Goal: Task Accomplishment & Management: Use online tool/utility

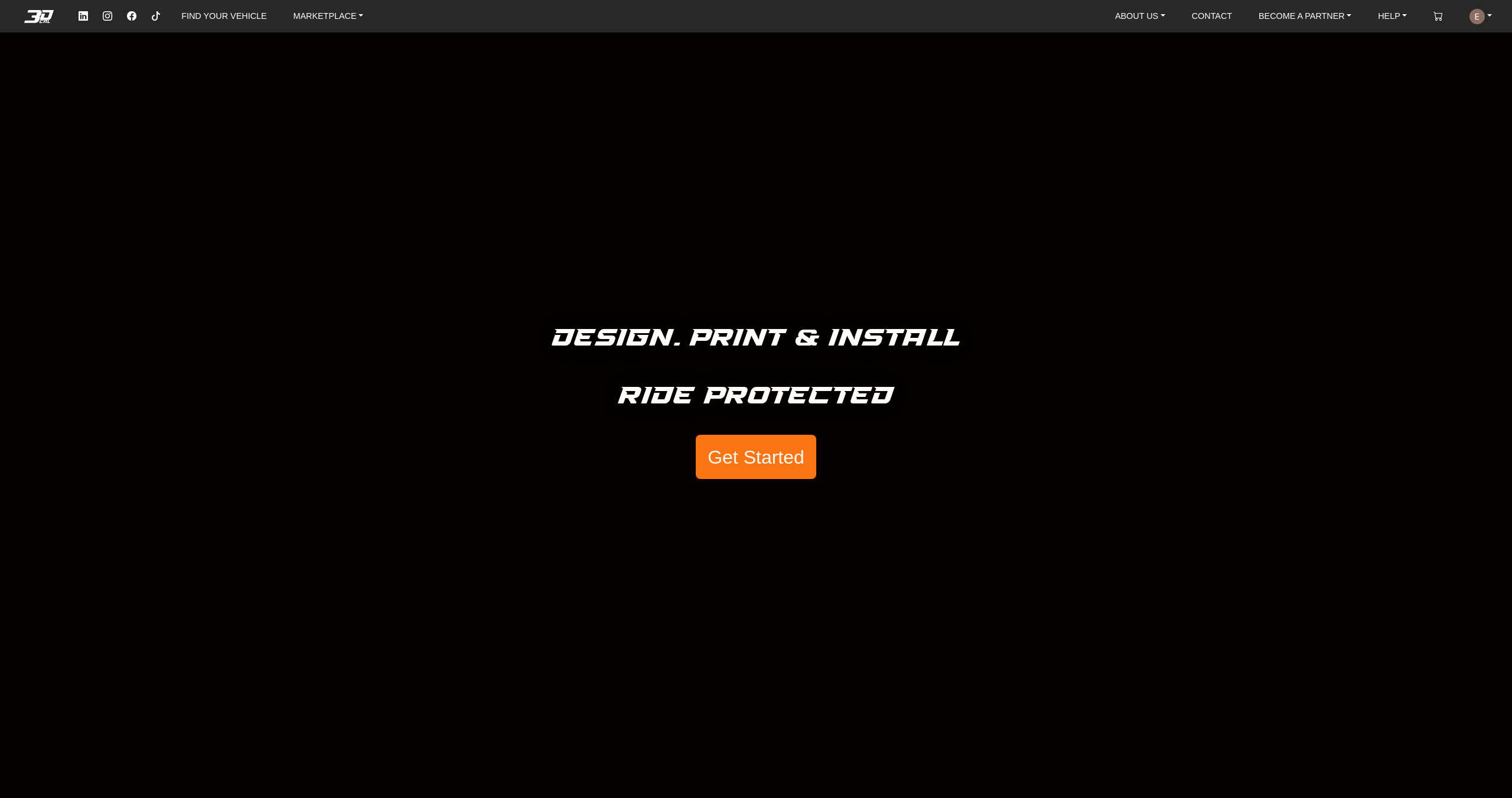
click at [721, 458] on button "Get Started" at bounding box center [756, 458] width 121 height 45
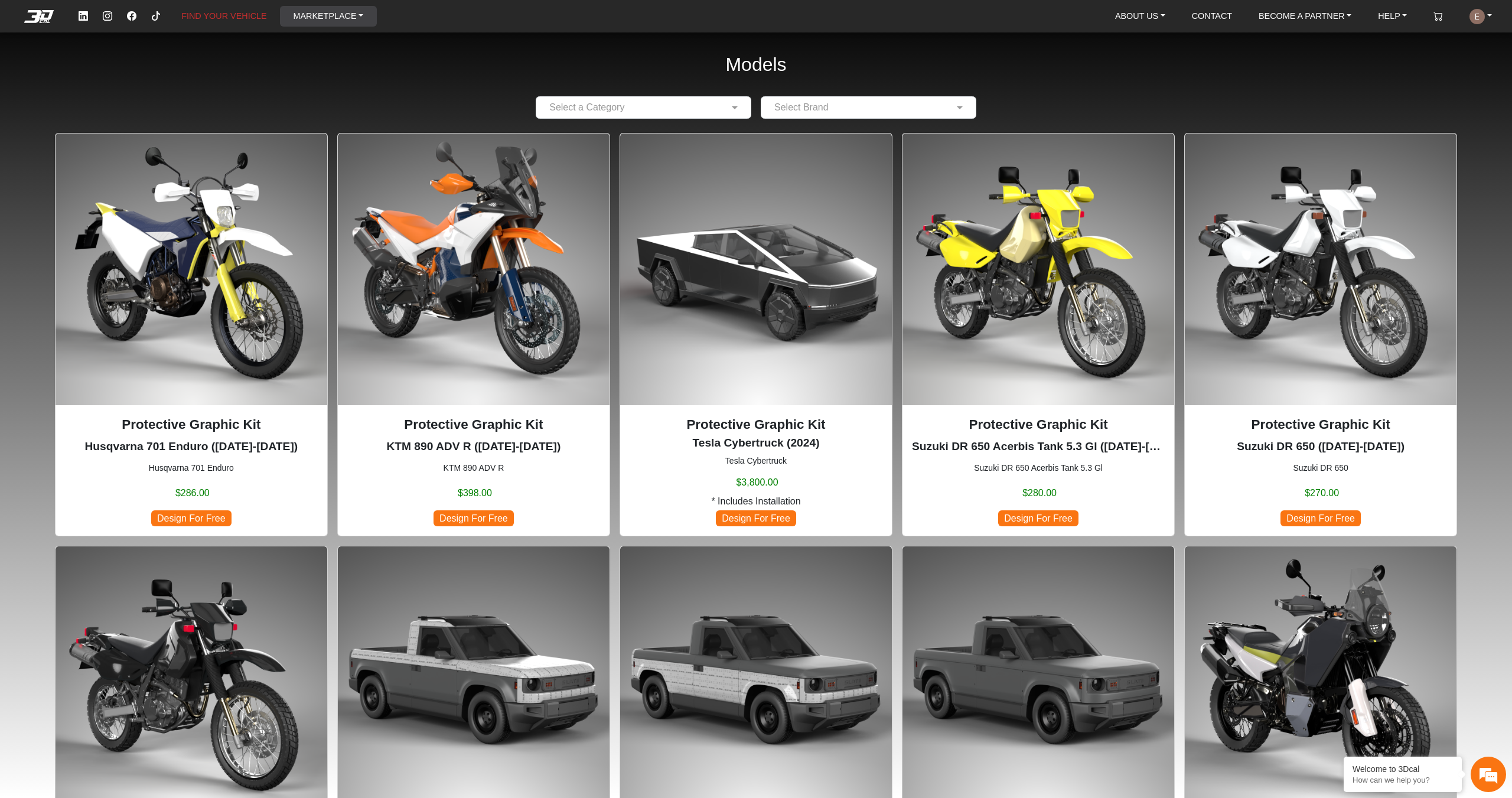
click at [344, 9] on link "MARKETPLACE" at bounding box center [328, 16] width 80 height 21
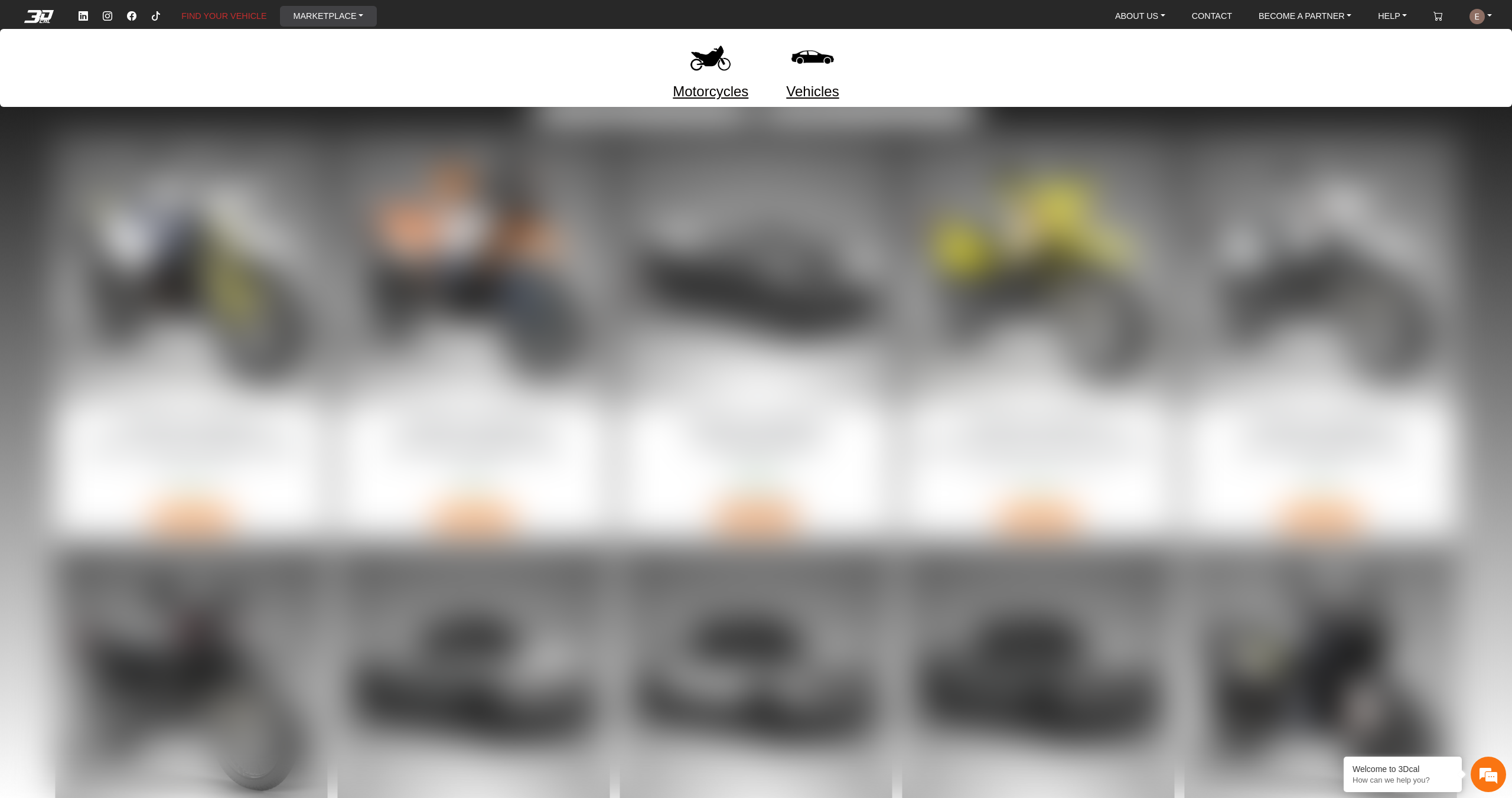
click at [721, 81] on link "Motorcycles" at bounding box center [711, 92] width 76 height 21
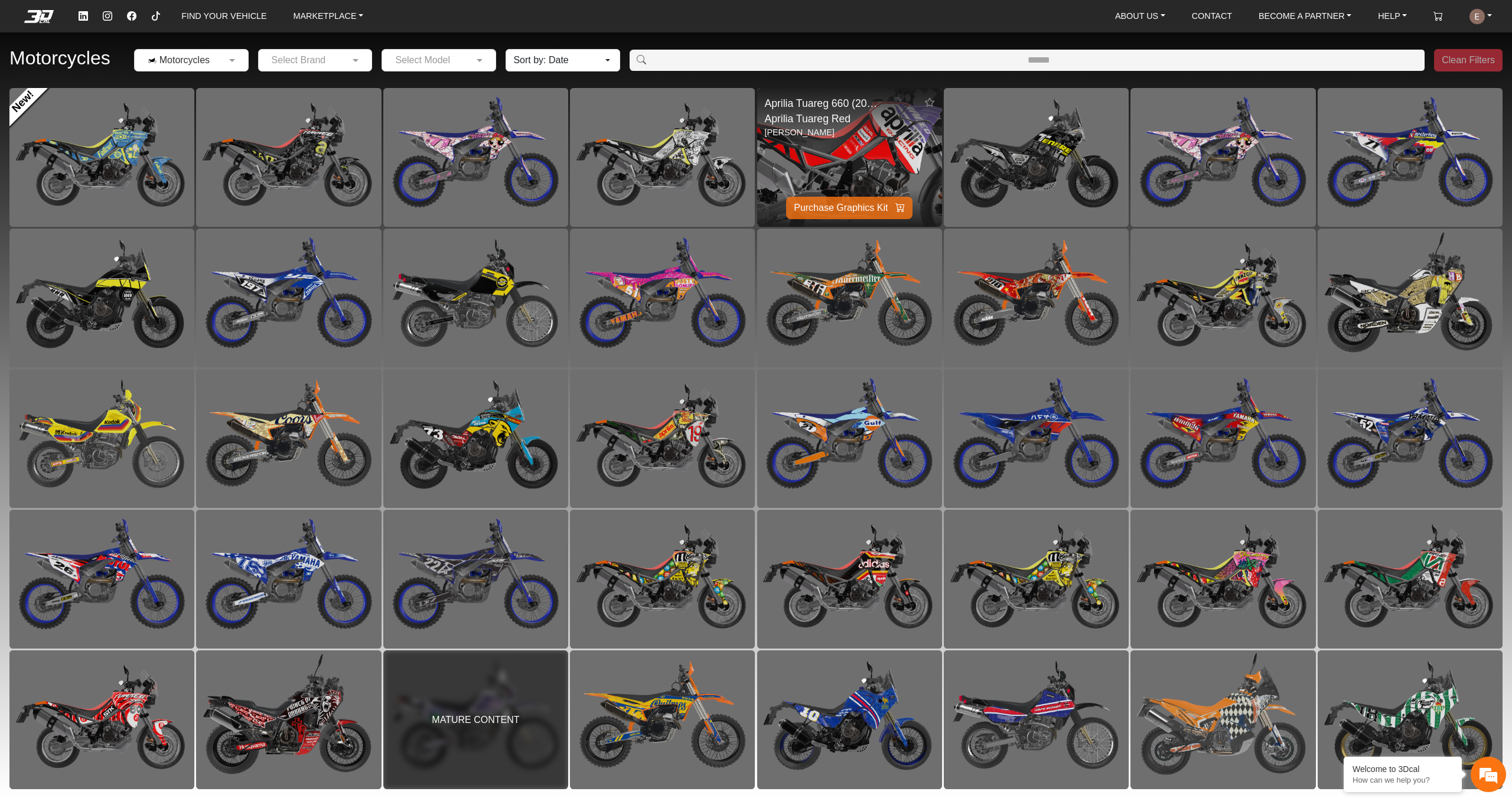
click at [792, 145] on img at bounding box center [850, 157] width 370 height 278
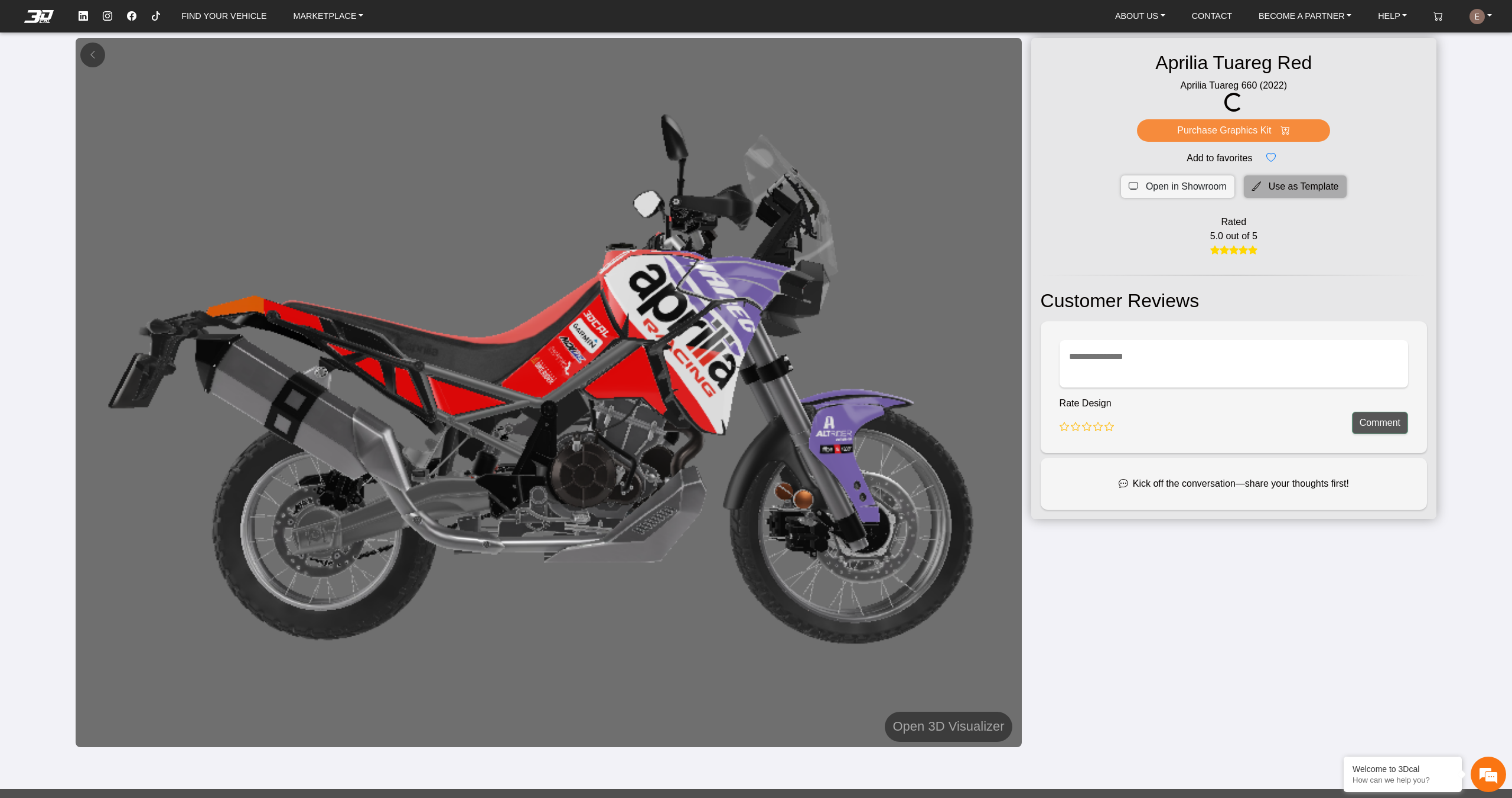
click at [1291, 188] on span "Use as Template" at bounding box center [1304, 186] width 70 height 14
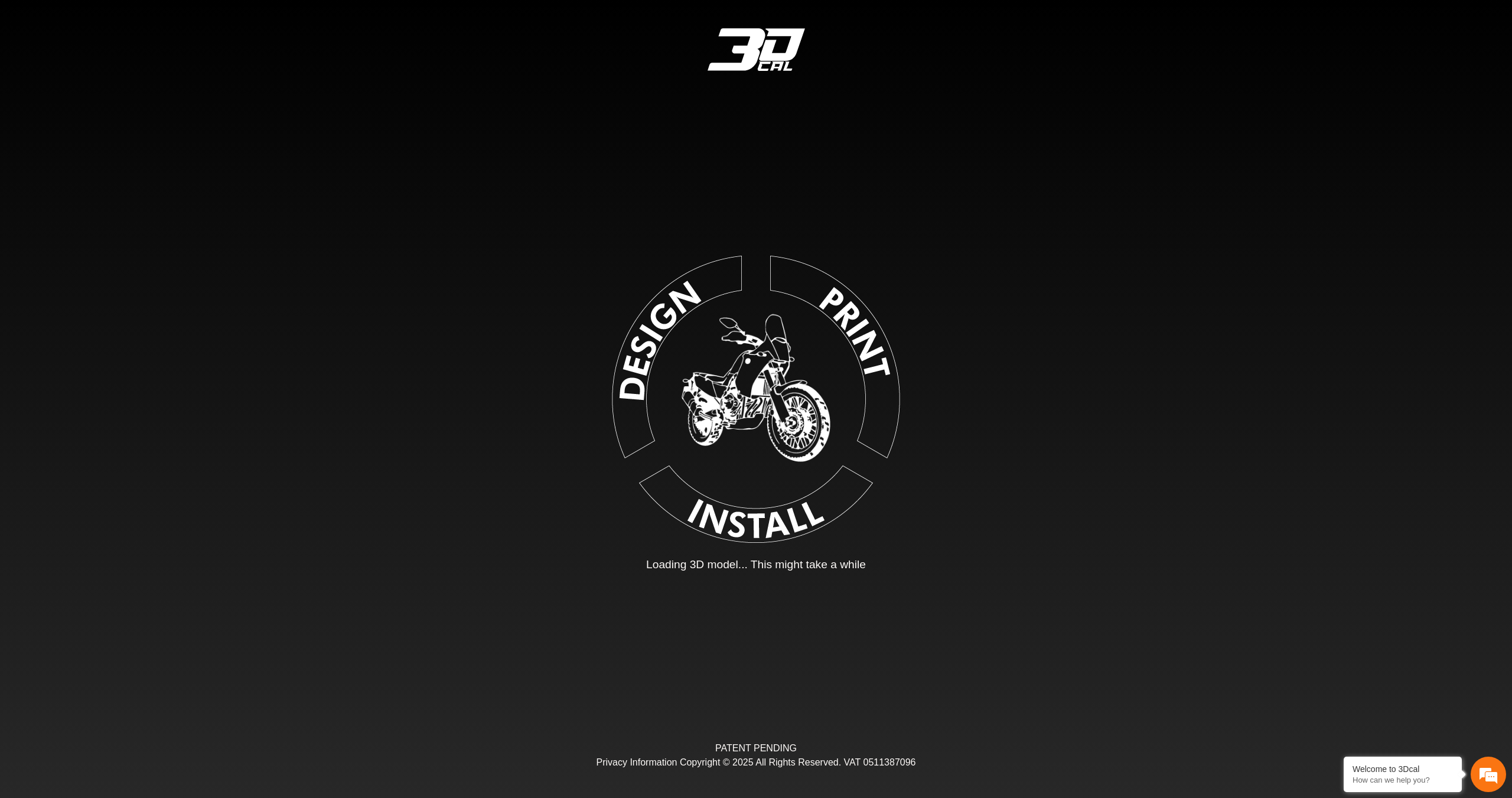
type input "*"
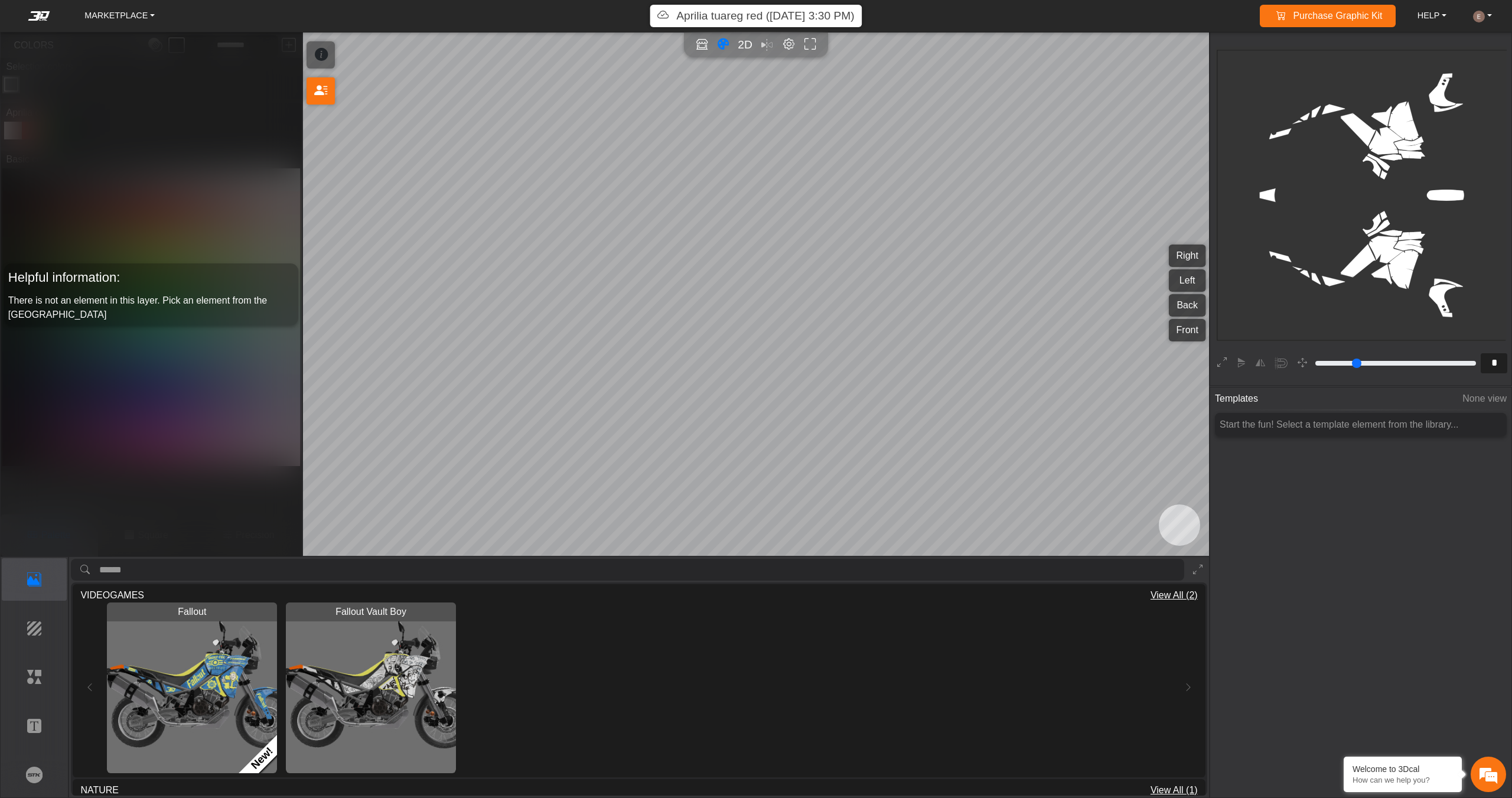
drag, startPoint x: 1414, startPoint y: 237, endPoint x: 1376, endPoint y: 254, distance: 41.6
click at [1376, 254] on rect at bounding box center [1363, 196] width 290 height 291
click at [788, 41] on em "Editor settings" at bounding box center [788, 44] width 13 height 13
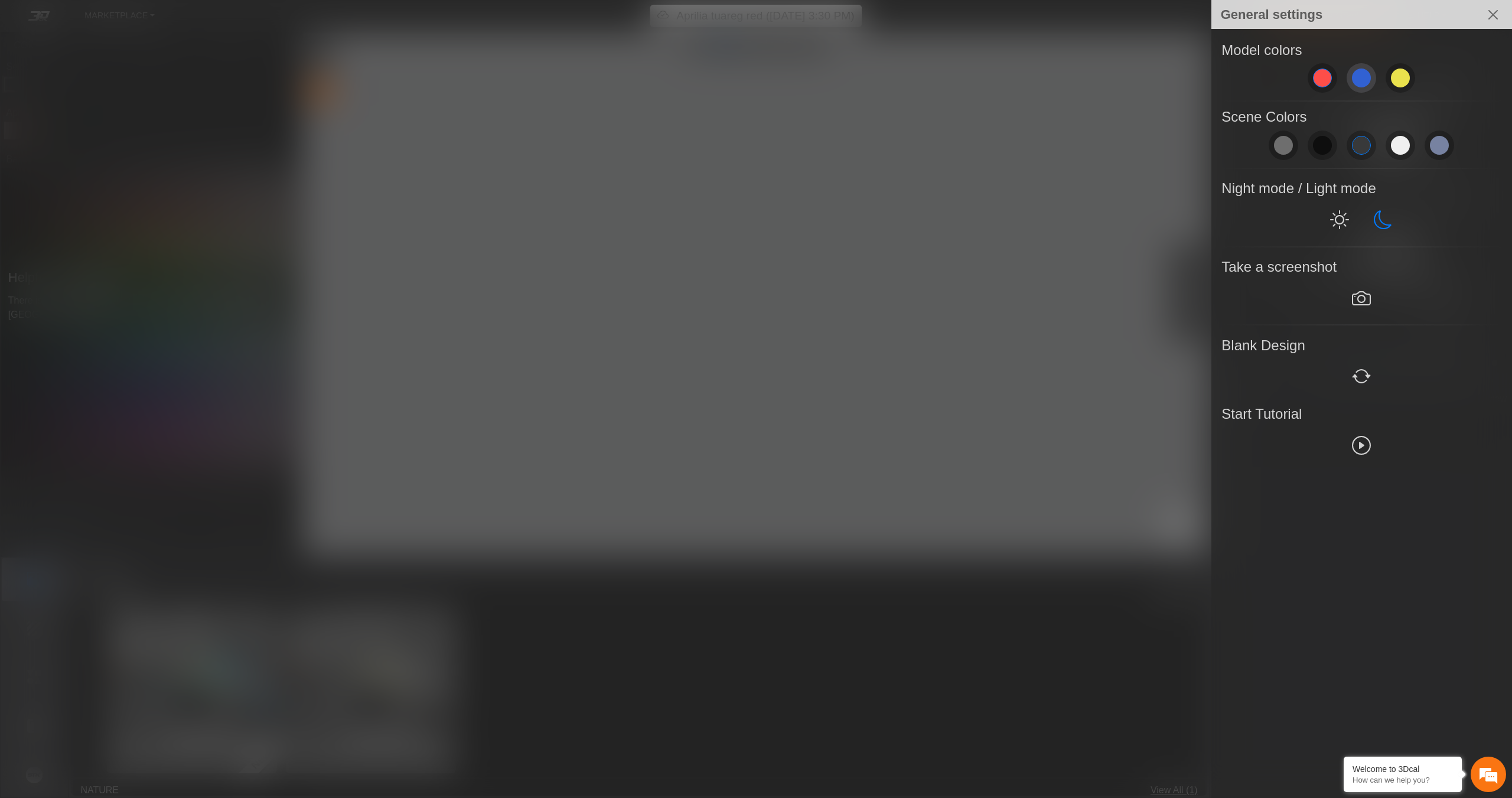
click at [1361, 79] on span at bounding box center [1361, 78] width 19 height 19
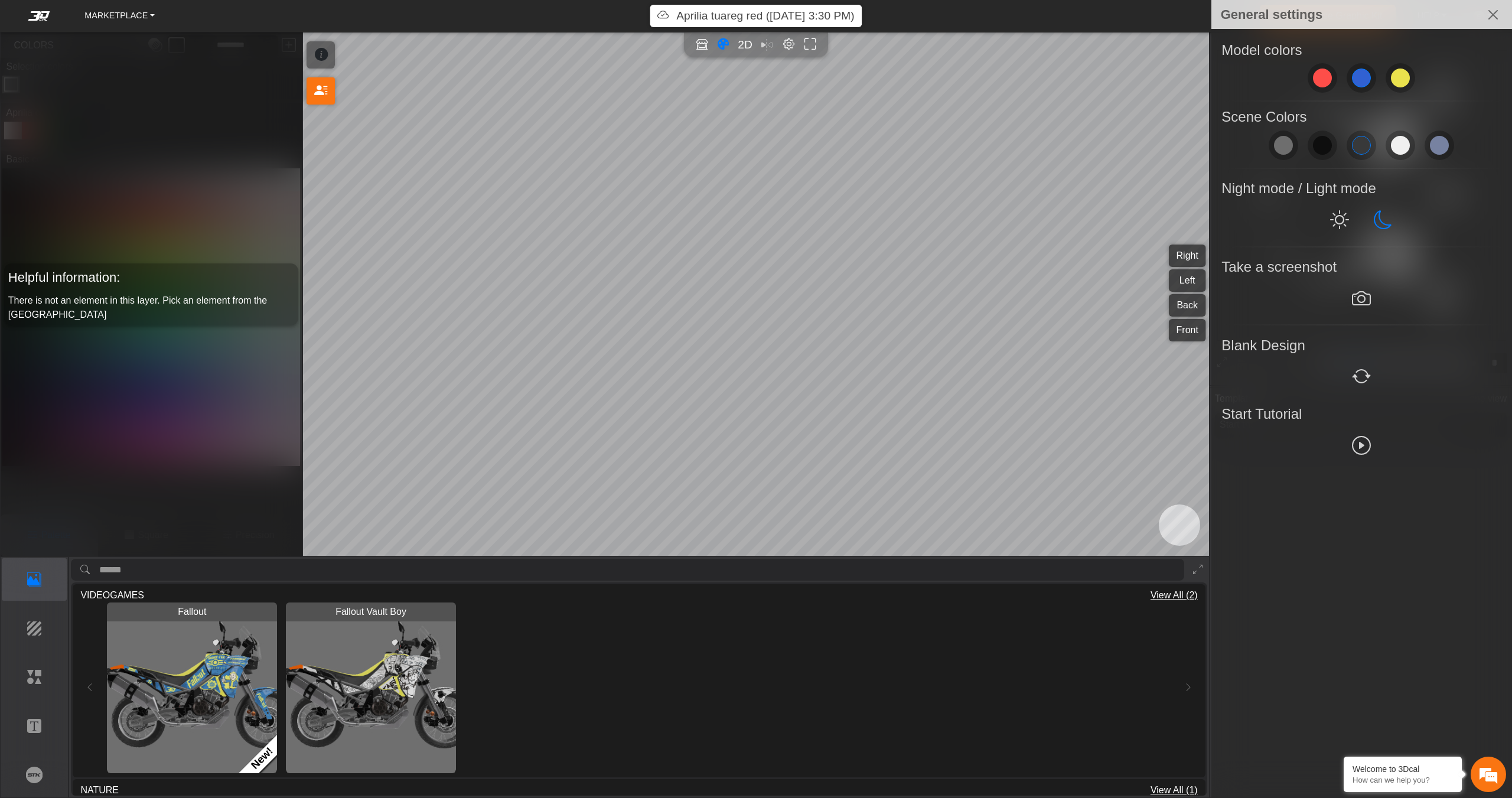
click at [1053, 109] on div at bounding box center [756, 399] width 1512 height 798
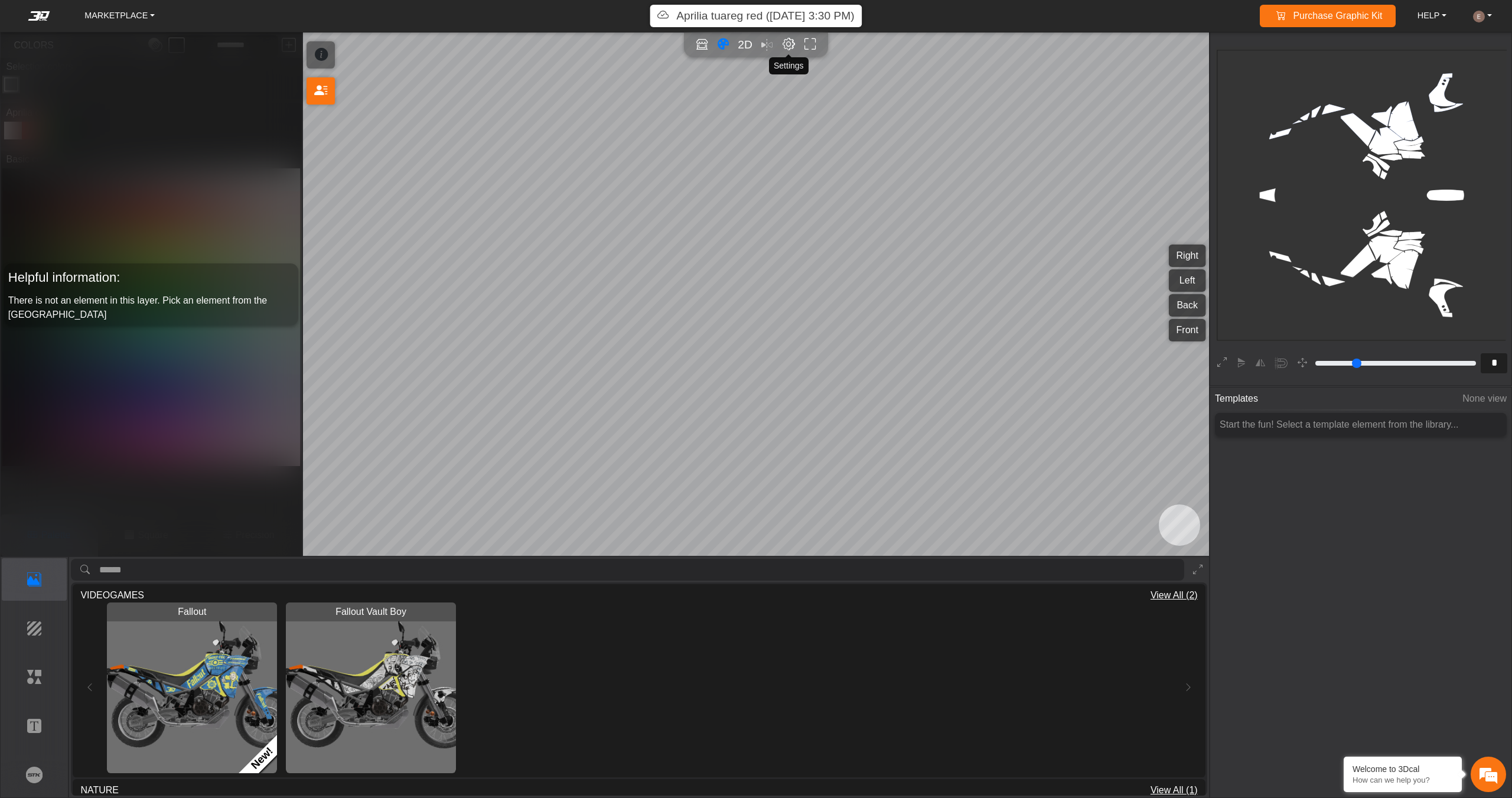
click at [790, 46] on em "Editor settings" at bounding box center [788, 44] width 13 height 13
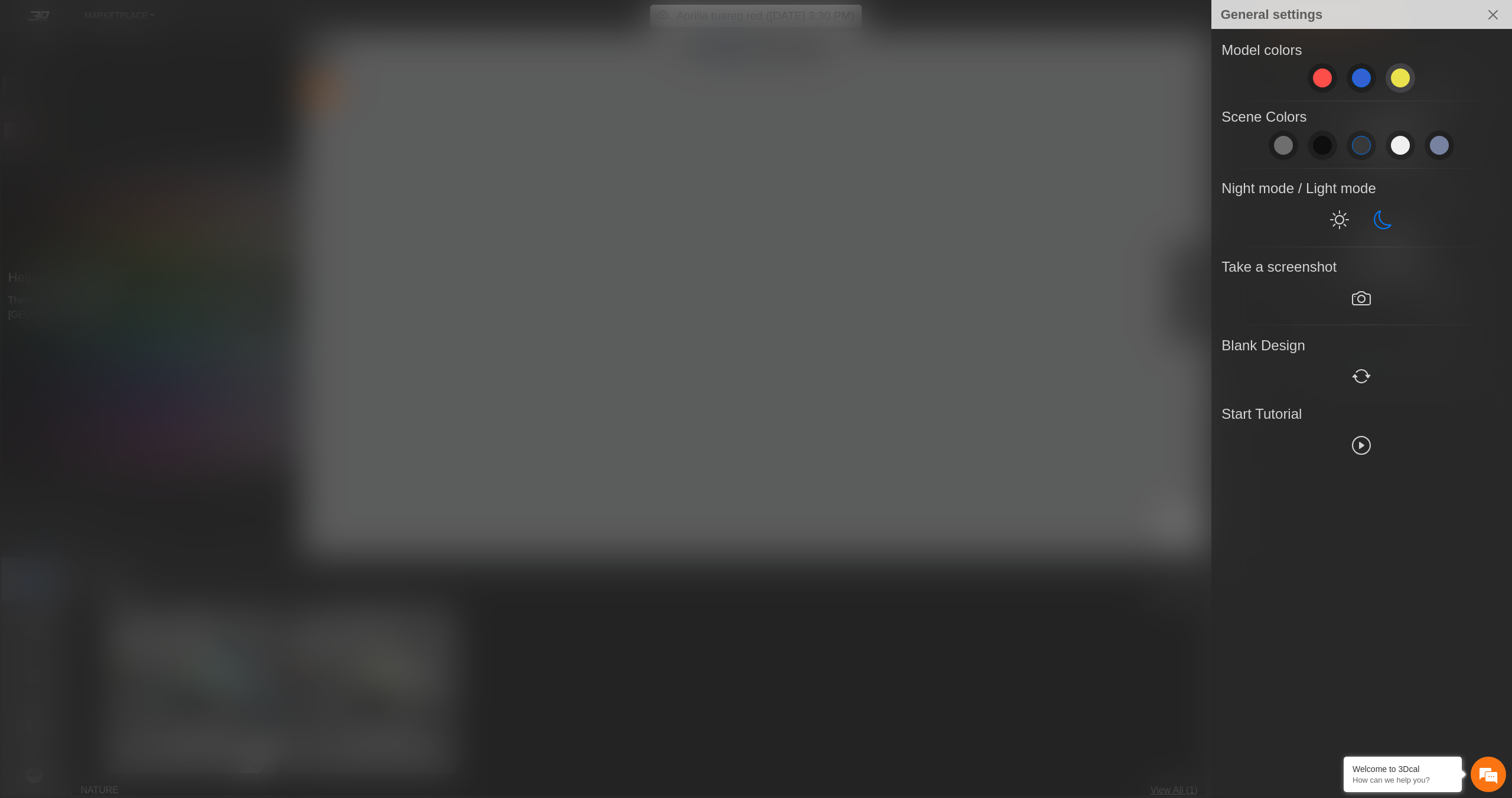
click at [1399, 75] on span at bounding box center [1401, 78] width 19 height 19
click at [1353, 75] on span at bounding box center [1361, 78] width 19 height 19
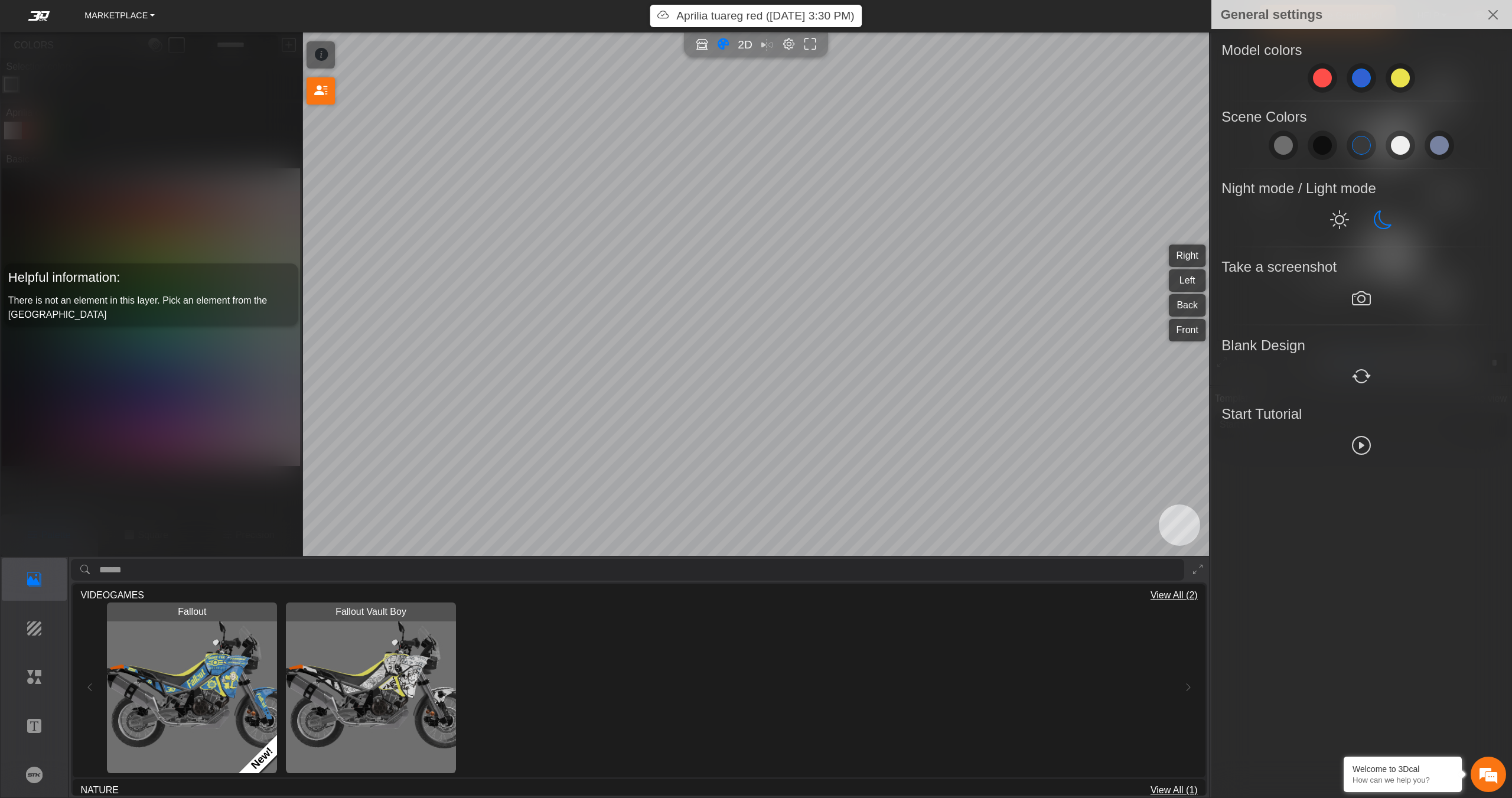
click at [918, 121] on div at bounding box center [756, 399] width 1512 height 798
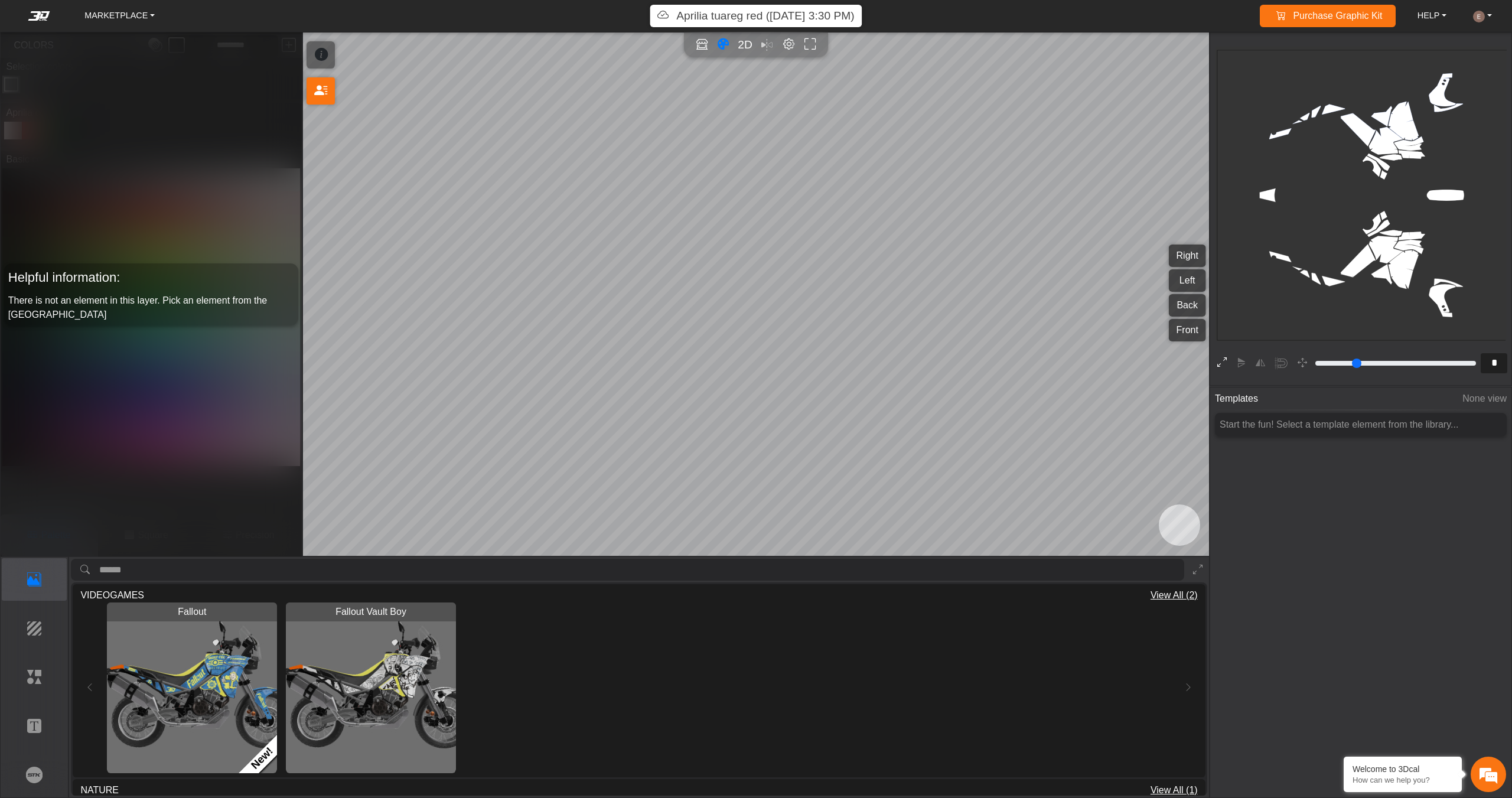
click at [1220, 358] on icon at bounding box center [1222, 363] width 9 height 15
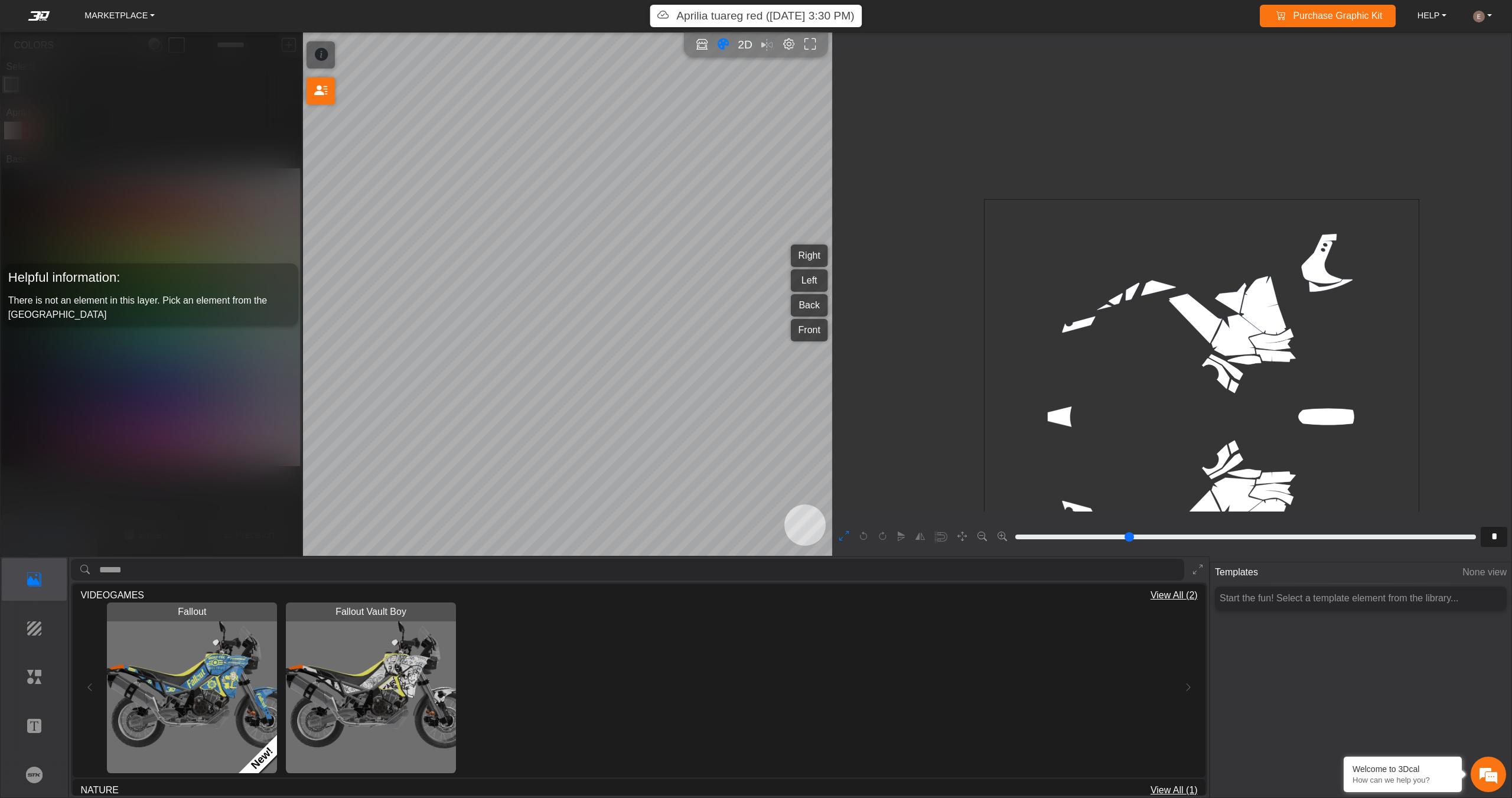
type input "*"
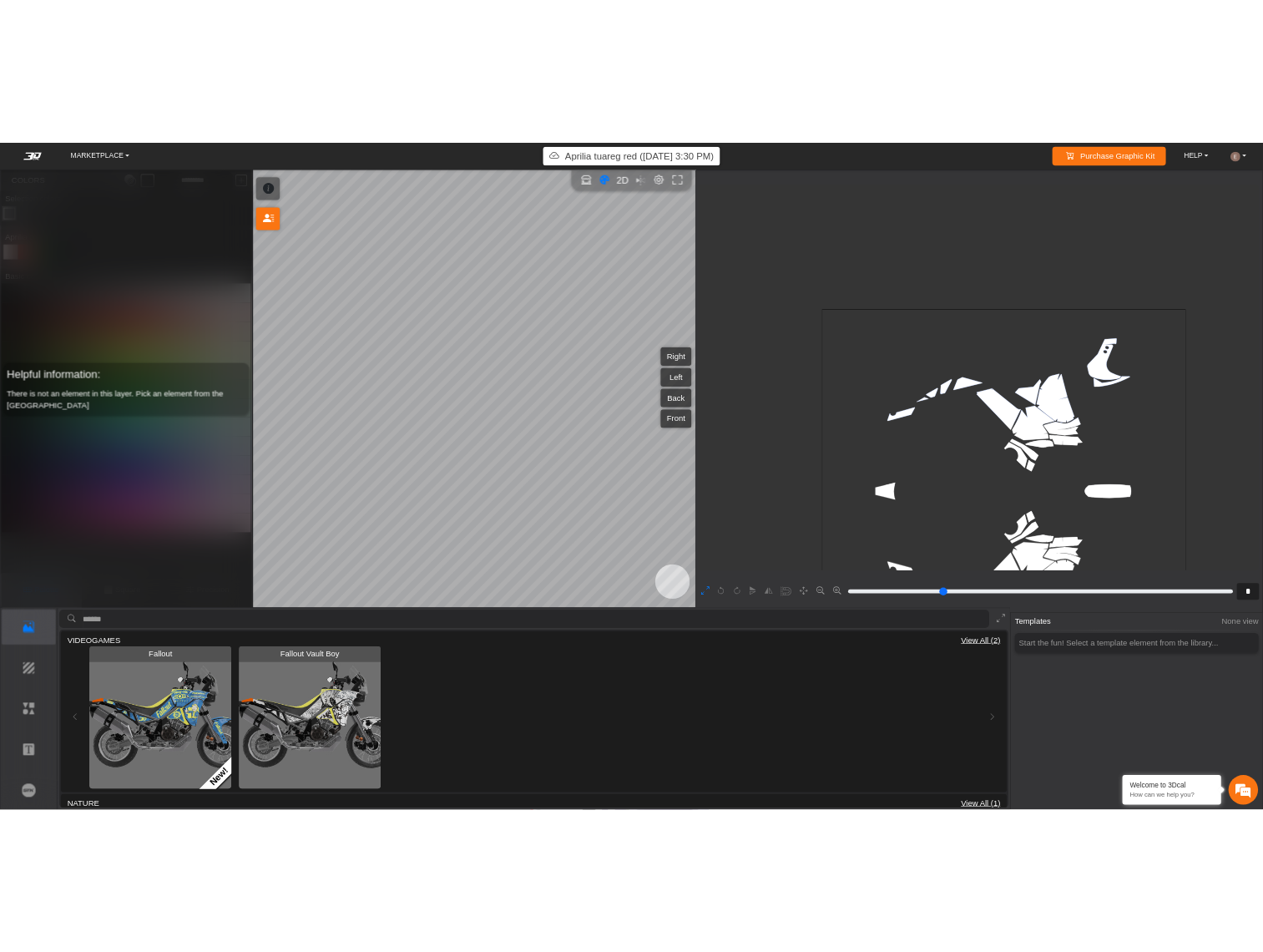
scroll to position [598, 450]
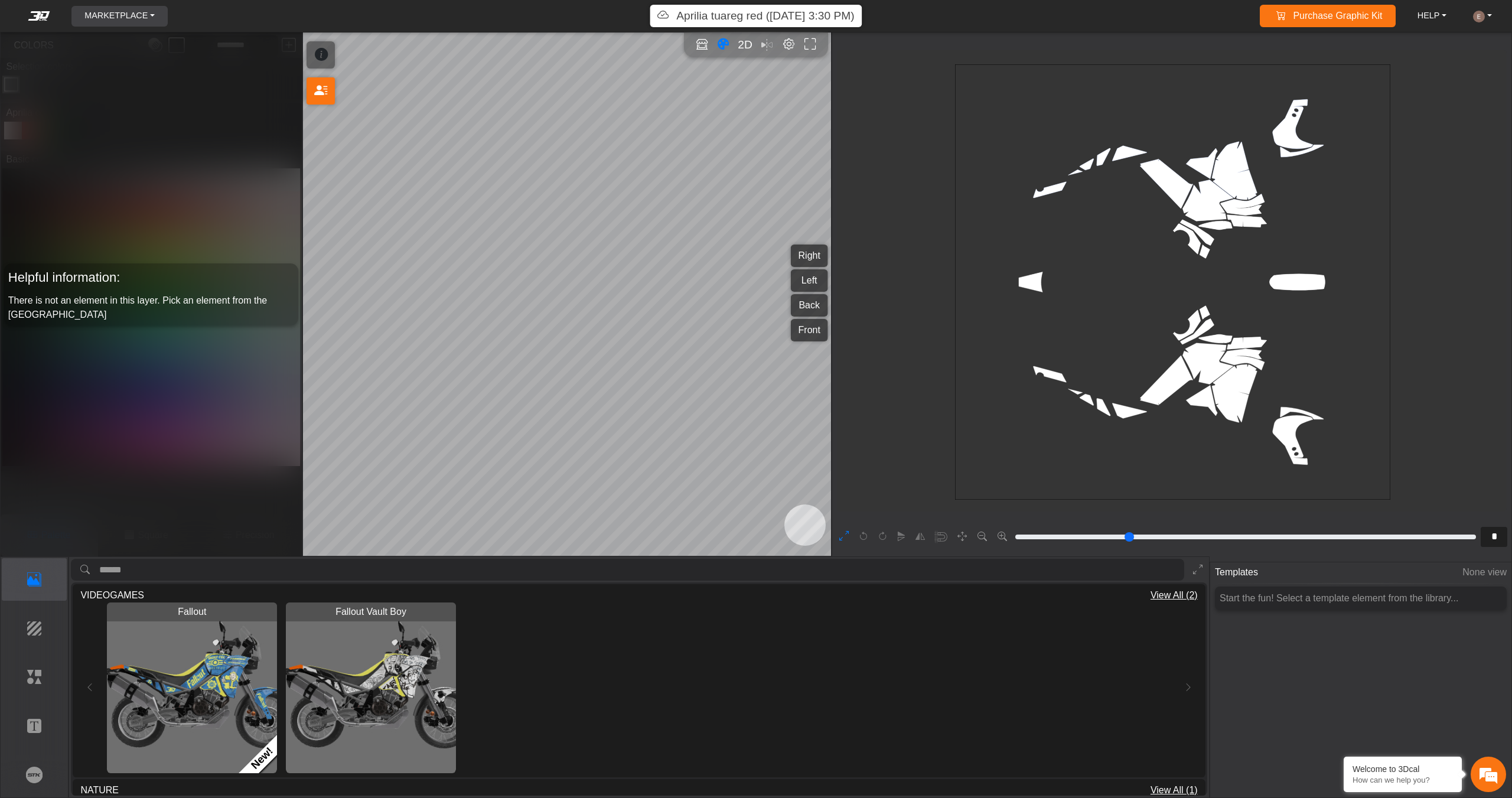
click at [105, 13] on link "MARKETPLACE" at bounding box center [119, 16] width 80 height 21
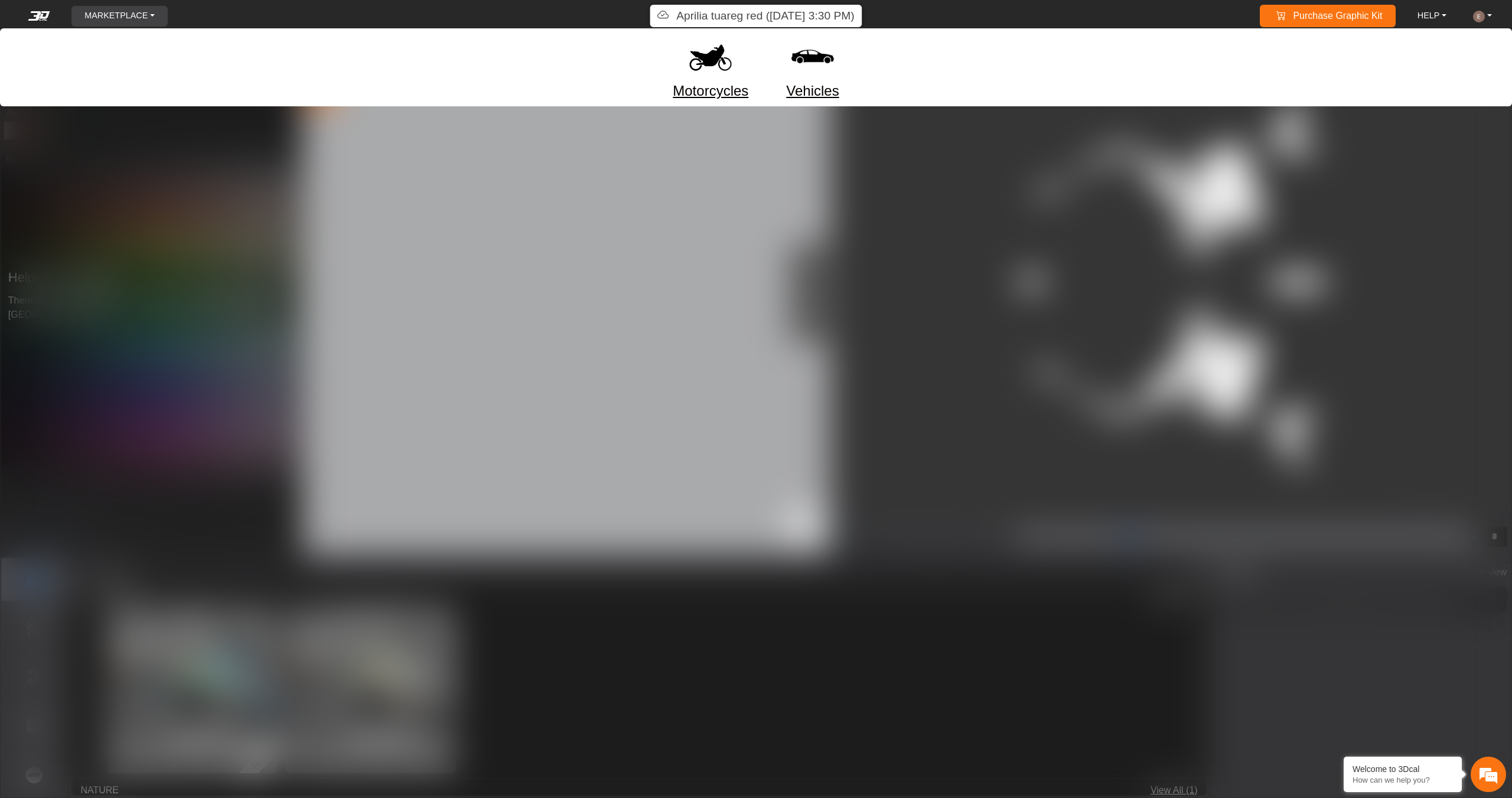
click at [712, 61] on img at bounding box center [710, 56] width 50 height 50
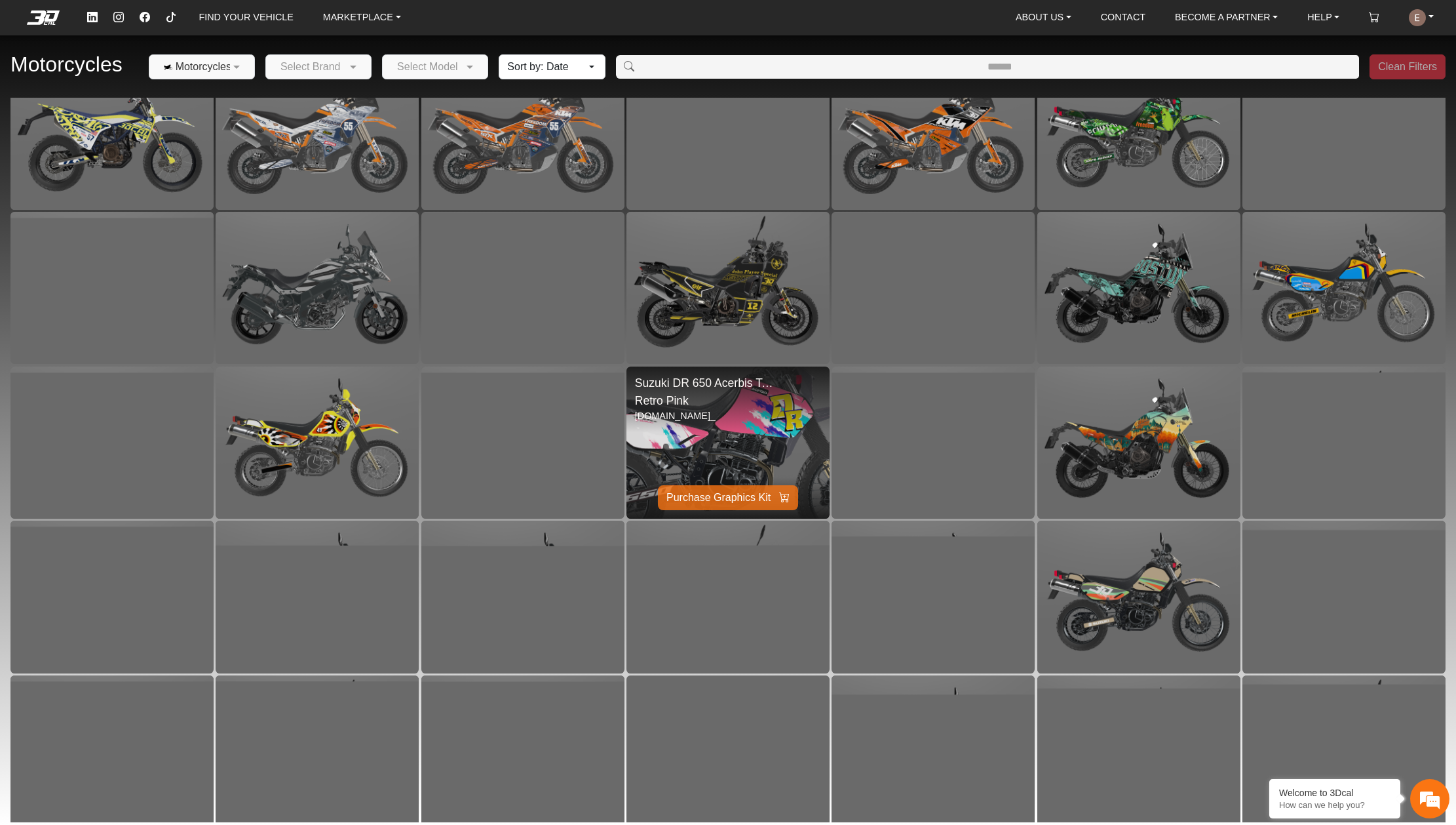
scroll to position [3475, 0]
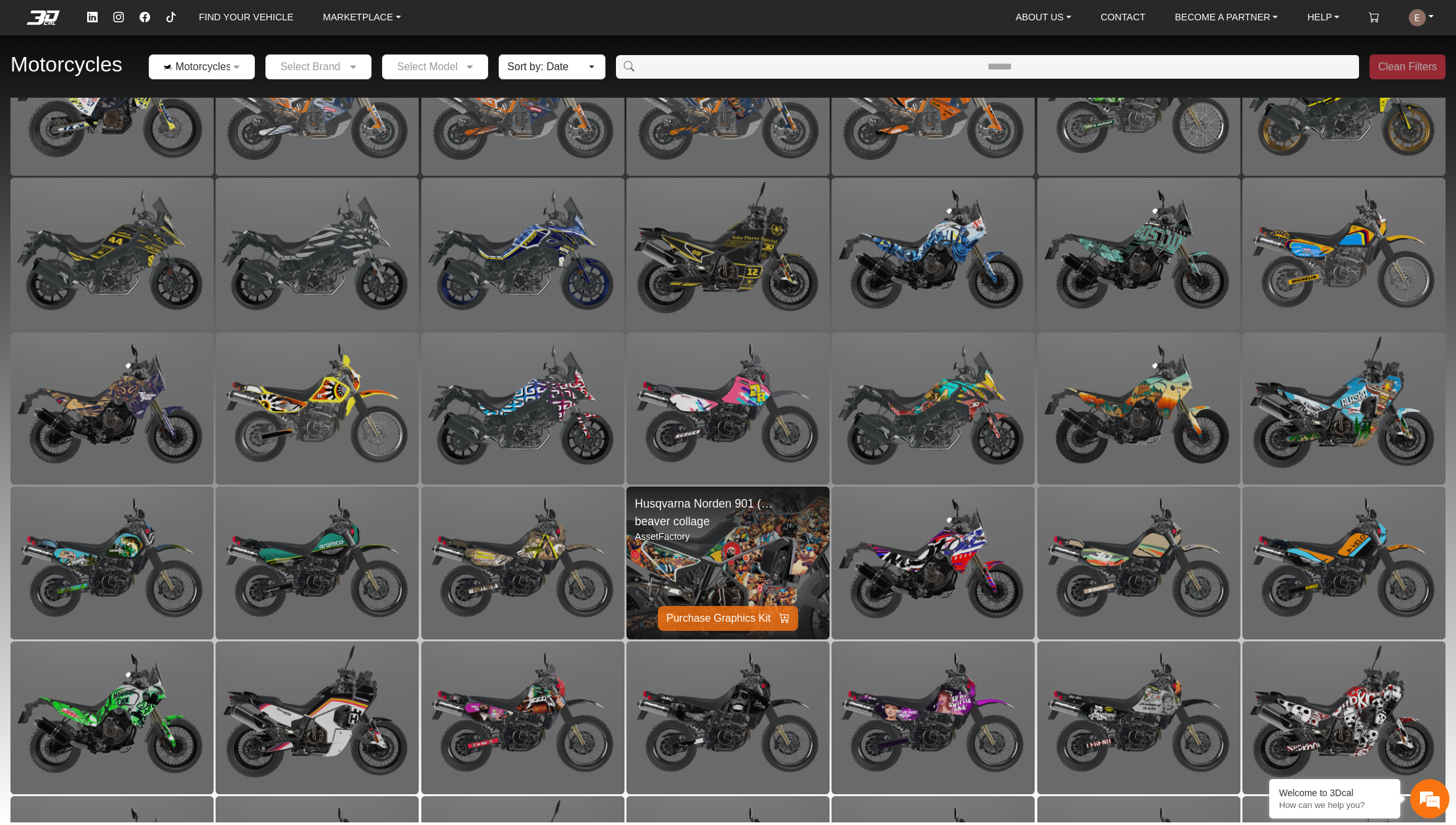
click at [765, 557] on img at bounding box center [728, 563] width 406 height 305
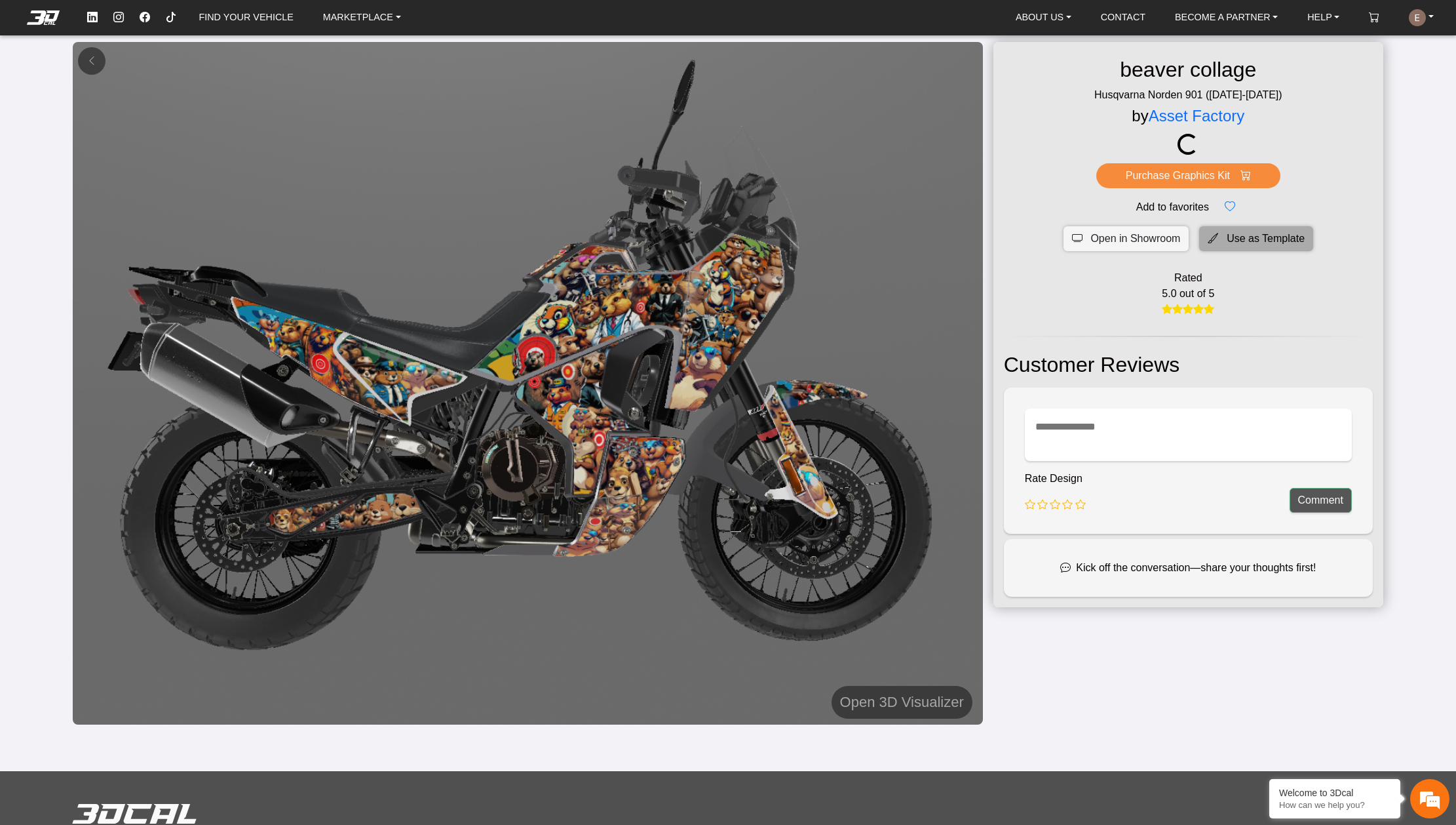
click at [1235, 243] on span "Use as Template" at bounding box center [1266, 238] width 78 height 15
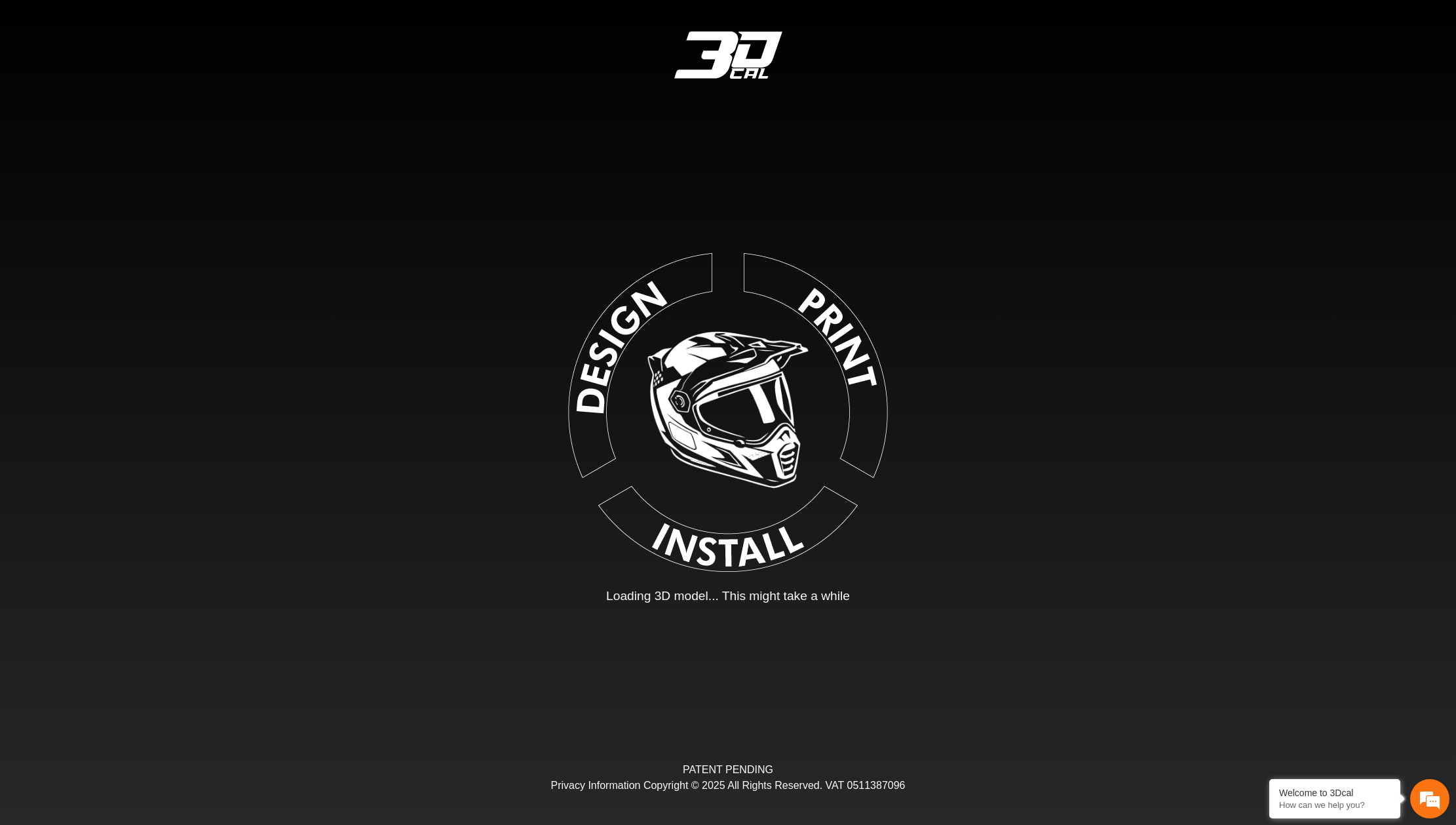
type input "*"
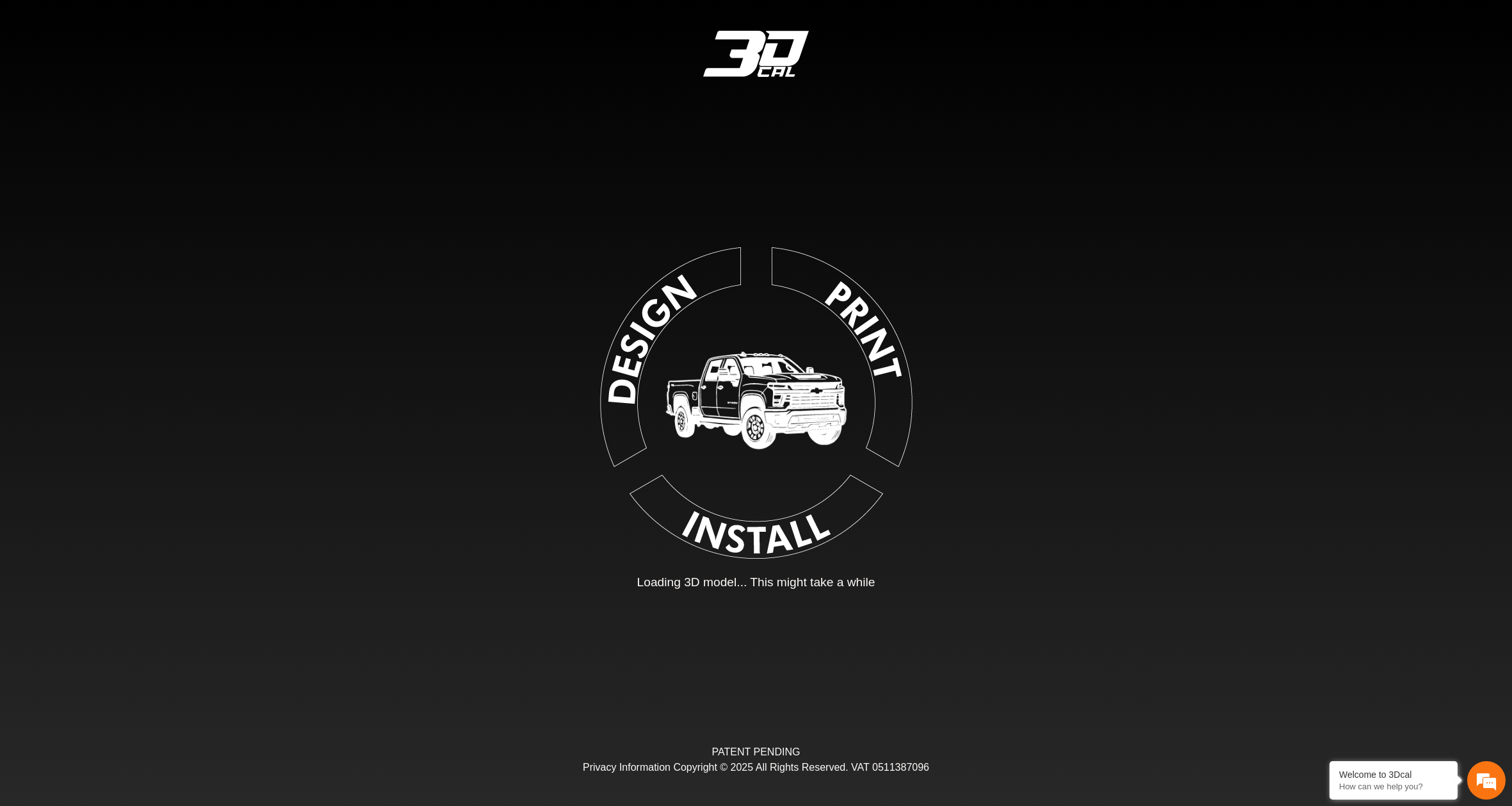
type input "*"
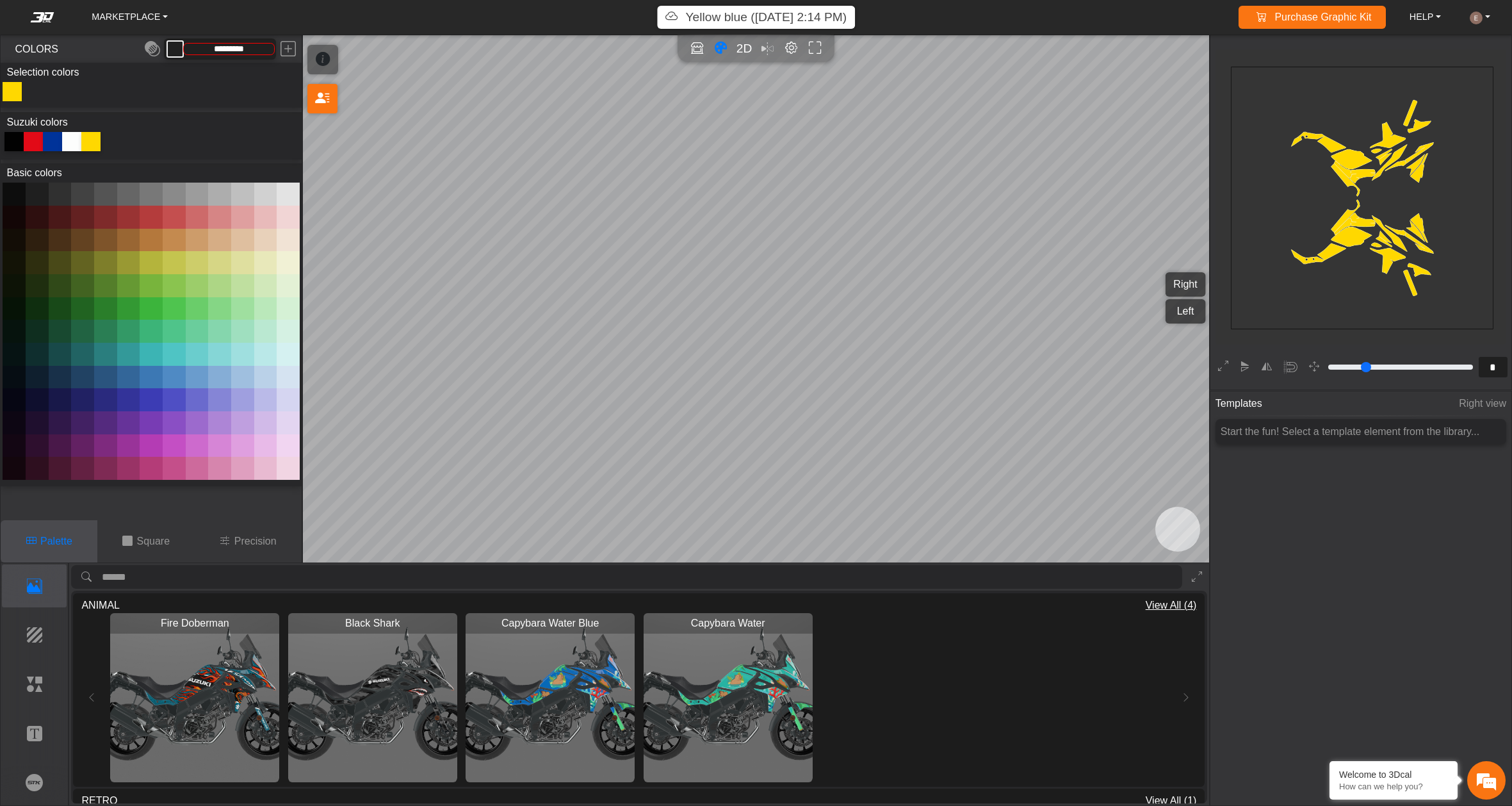
type input "*******"
click at [791, 49] on em "Editor settings" at bounding box center [791, 48] width 14 height 14
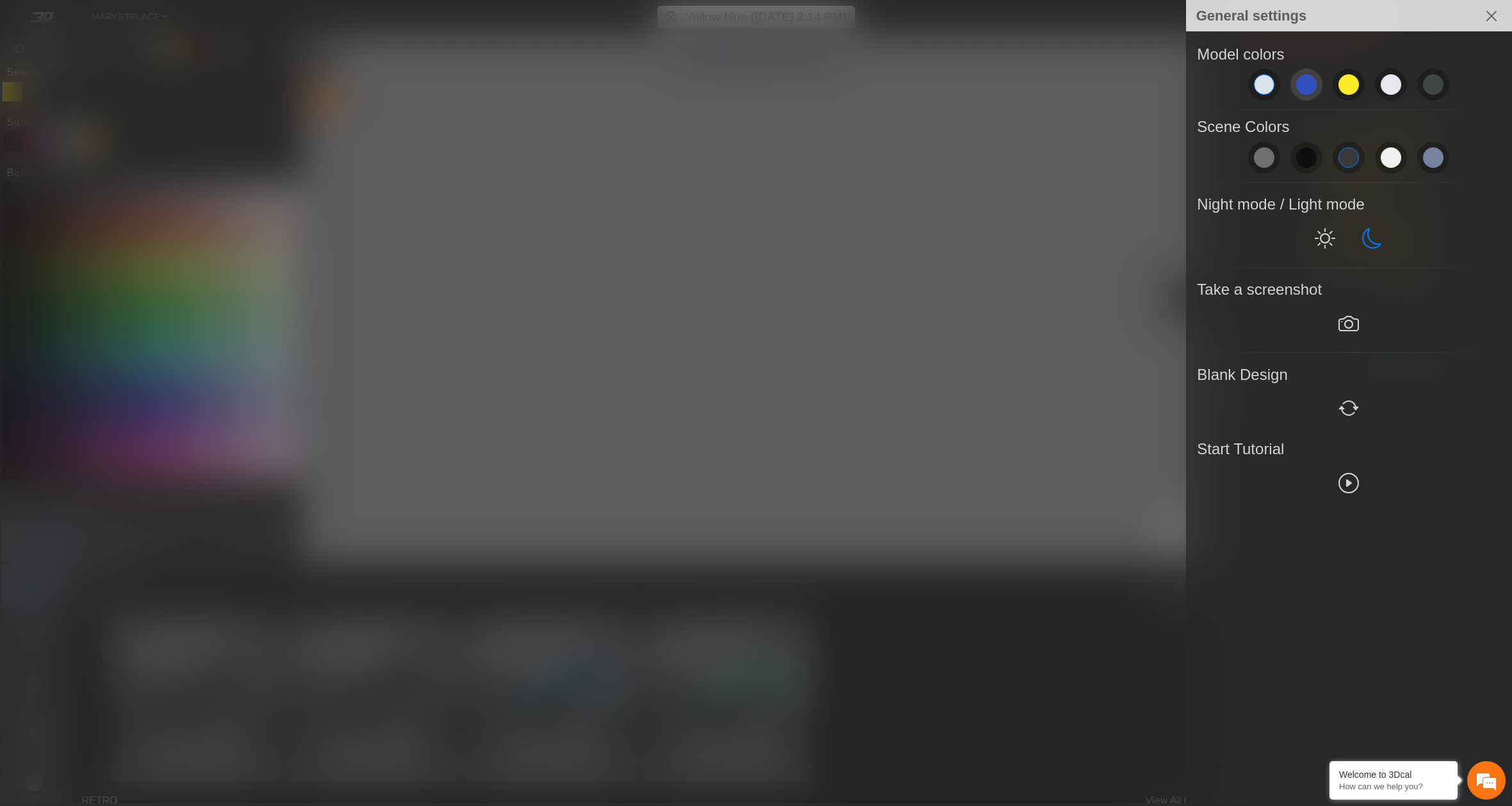
click at [1314, 89] on span at bounding box center [1306, 84] width 21 height 21
click at [1347, 91] on span at bounding box center [1349, 84] width 21 height 21
click at [1393, 91] on span at bounding box center [1391, 84] width 21 height 21
click at [1442, 90] on span at bounding box center [1433, 84] width 21 height 21
click at [1268, 91] on span at bounding box center [1264, 84] width 21 height 21
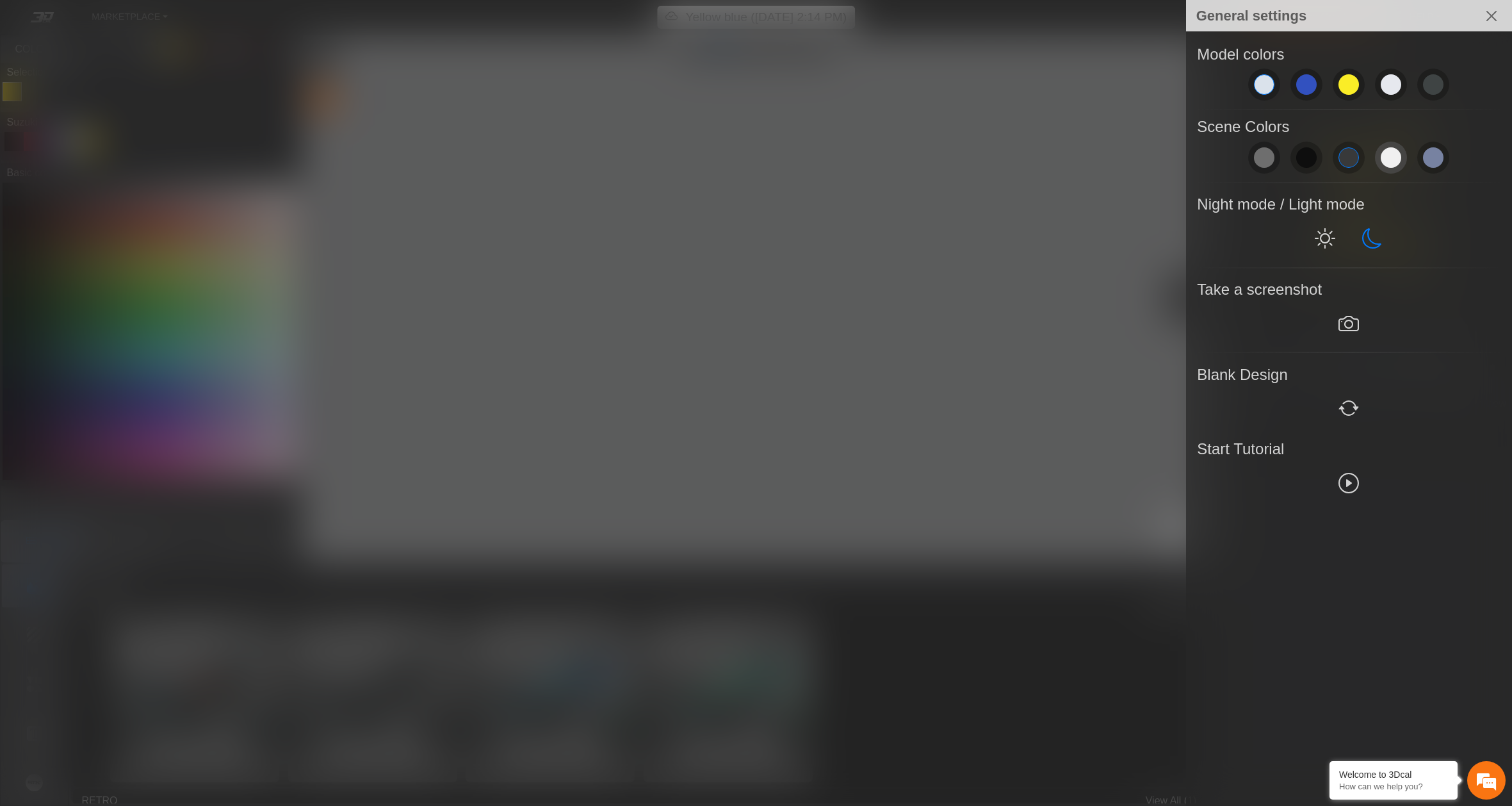
click at [1381, 157] on span at bounding box center [1391, 157] width 21 height 21
click at [1347, 152] on span at bounding box center [1349, 157] width 21 height 21
click at [1307, 155] on span at bounding box center [1306, 157] width 21 height 21
click at [539, 194] on div at bounding box center [756, 403] width 1512 height 806
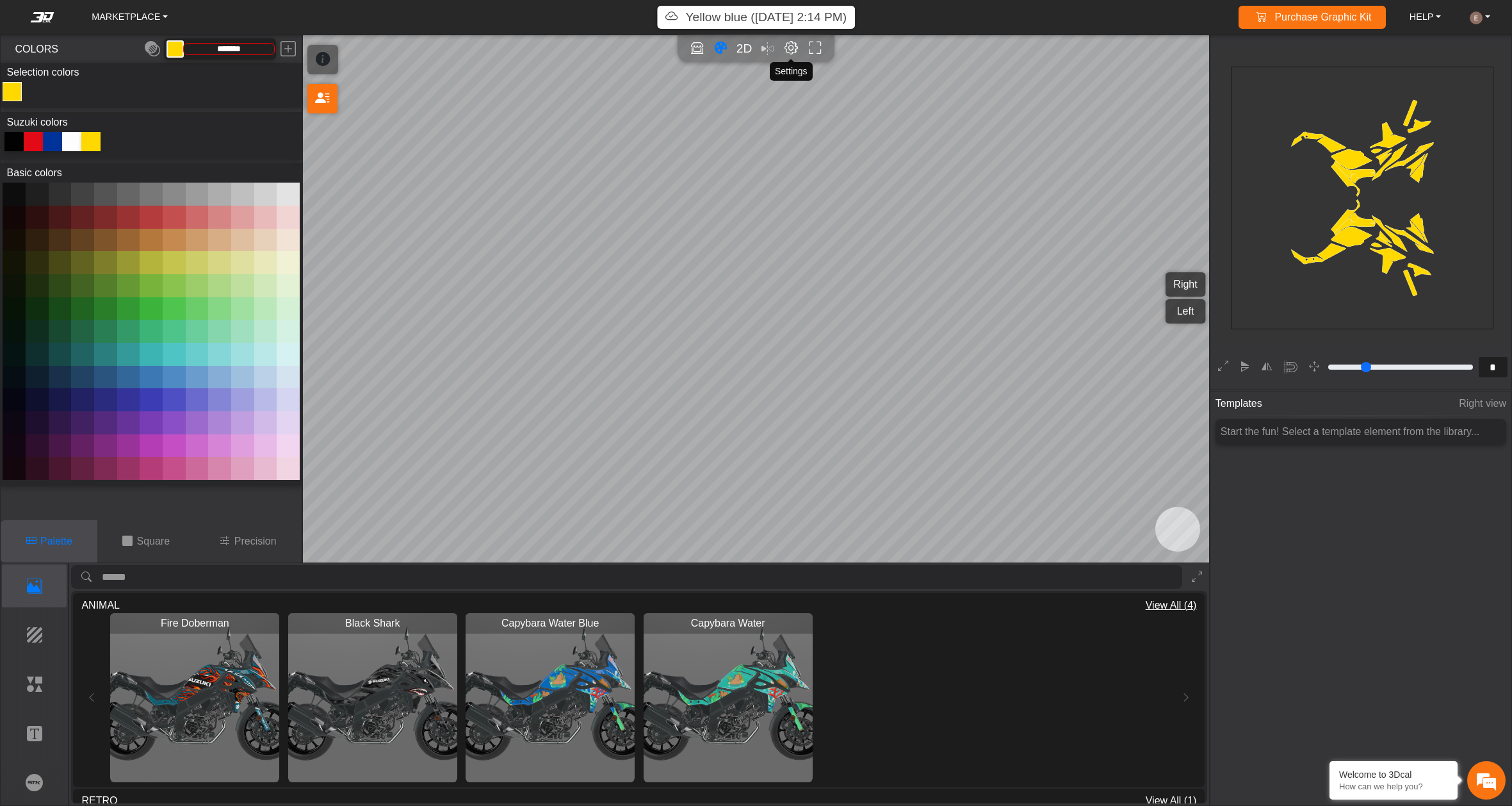
click at [790, 41] on em "Editor settings" at bounding box center [791, 48] width 14 height 14
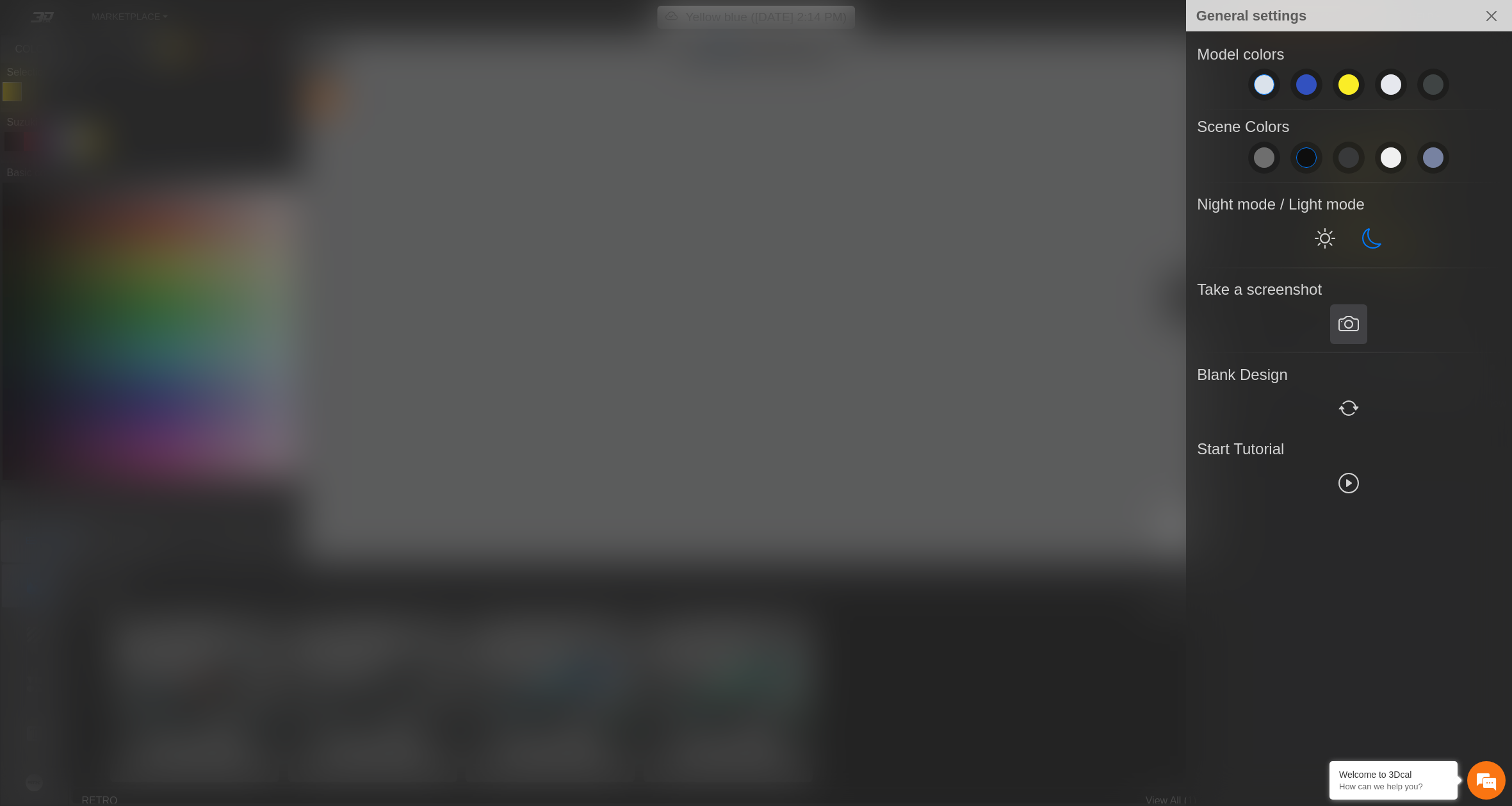
click at [1347, 320] on em at bounding box center [1349, 324] width 21 height 23
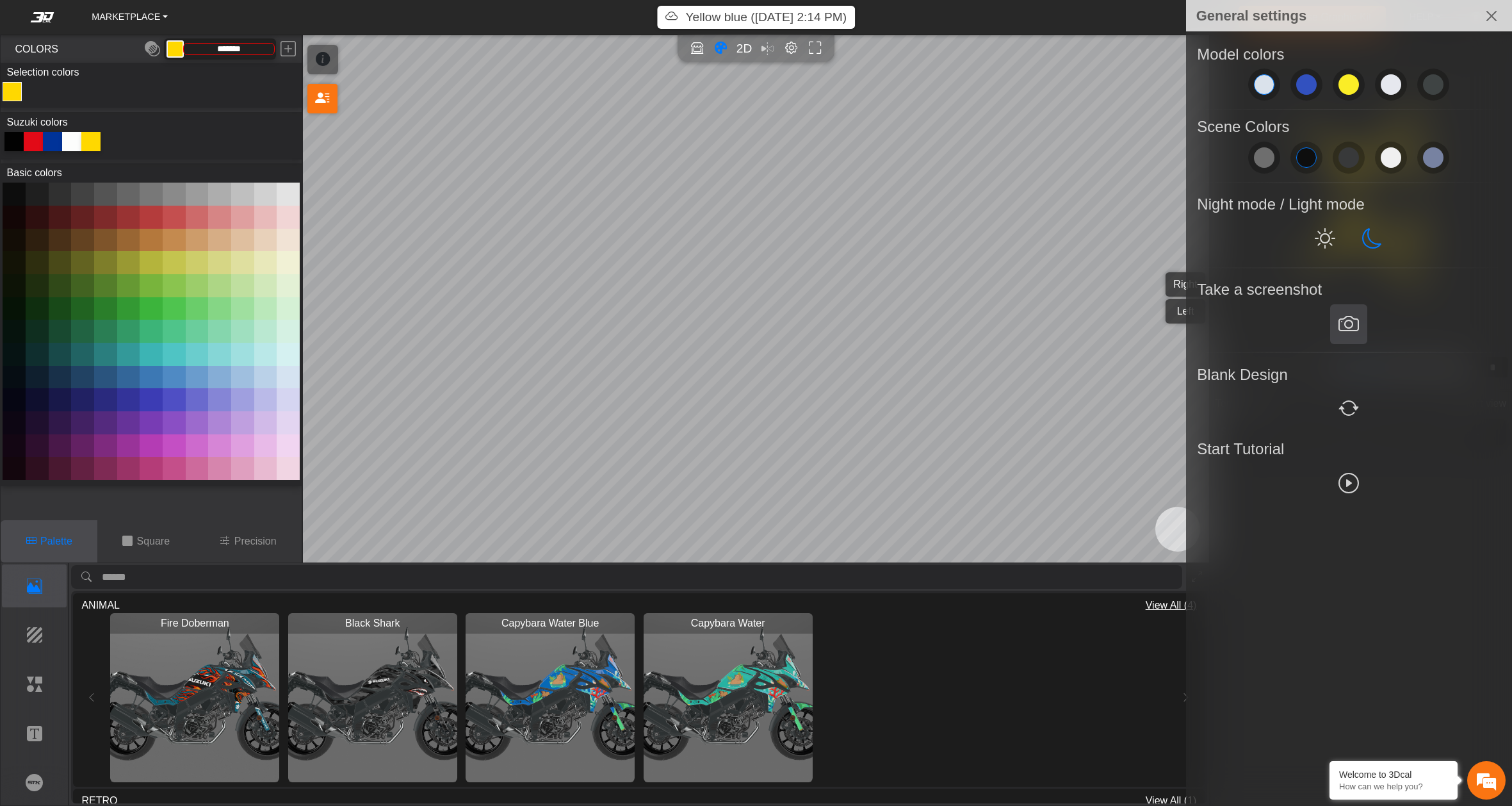
click at [912, 156] on div at bounding box center [756, 403] width 1512 height 806
